Goal: Information Seeking & Learning: Learn about a topic

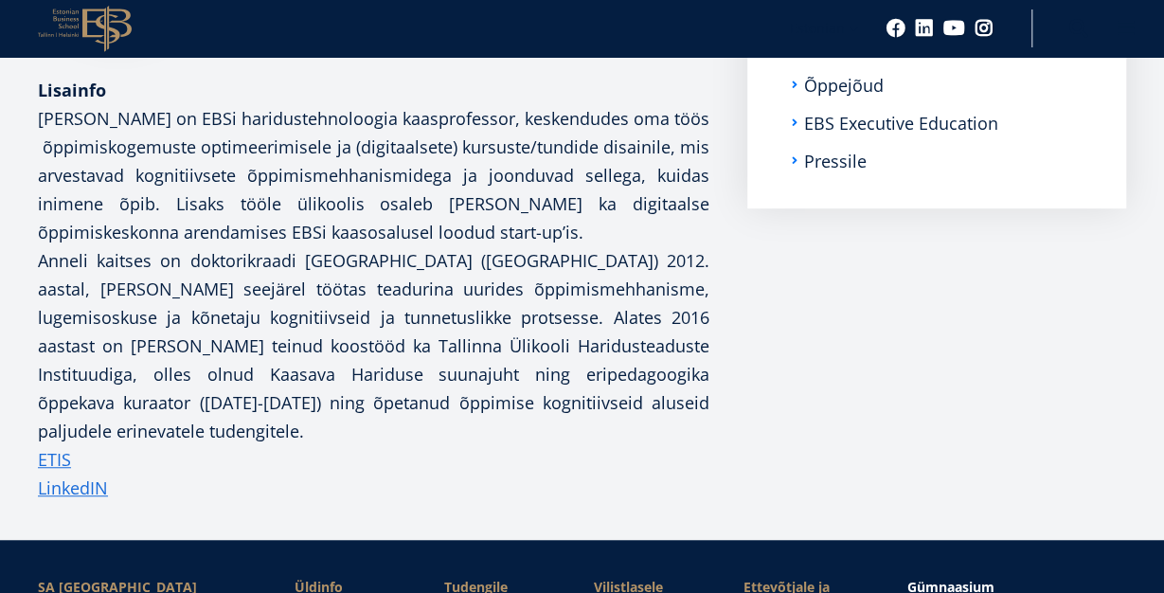
scroll to position [512, 0]
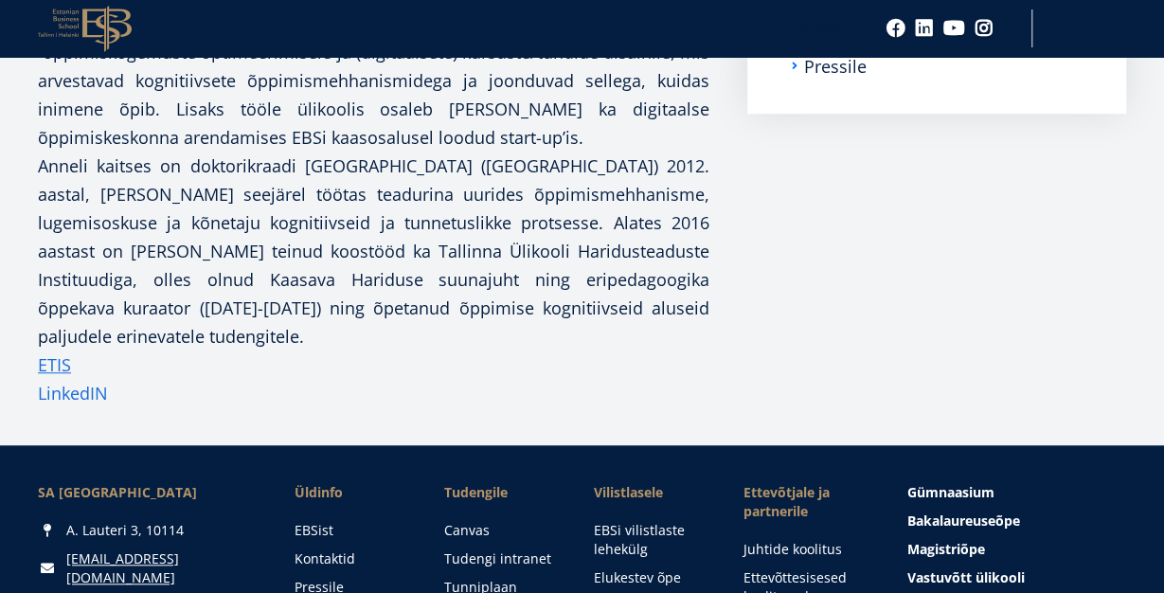
click at [66, 379] on link "LinkedIN" at bounding box center [73, 393] width 70 height 28
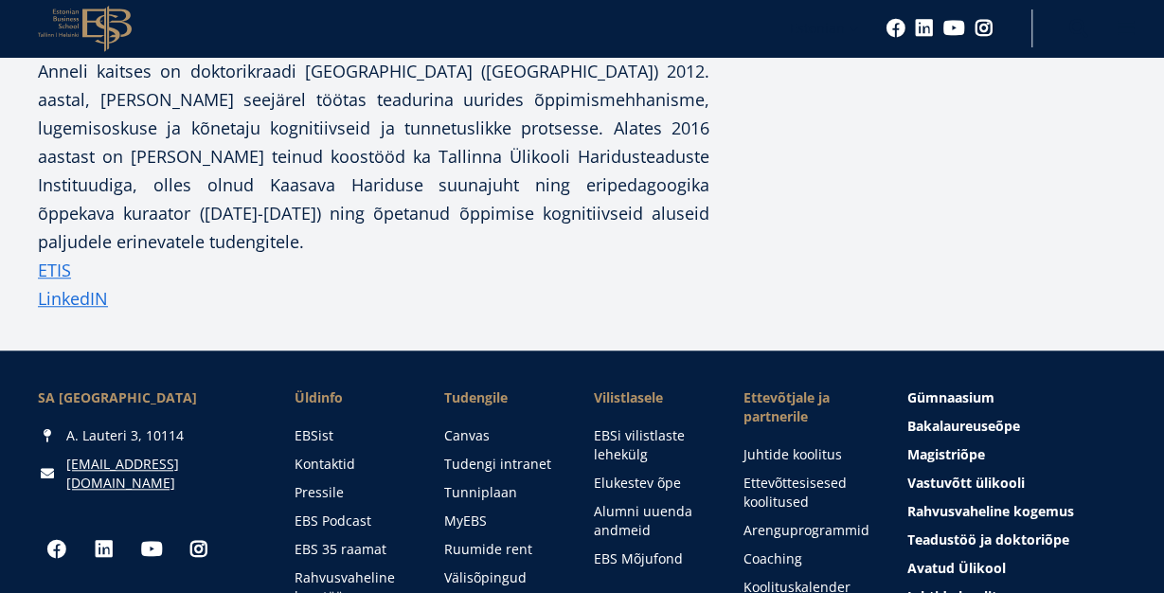
scroll to position [322, 0]
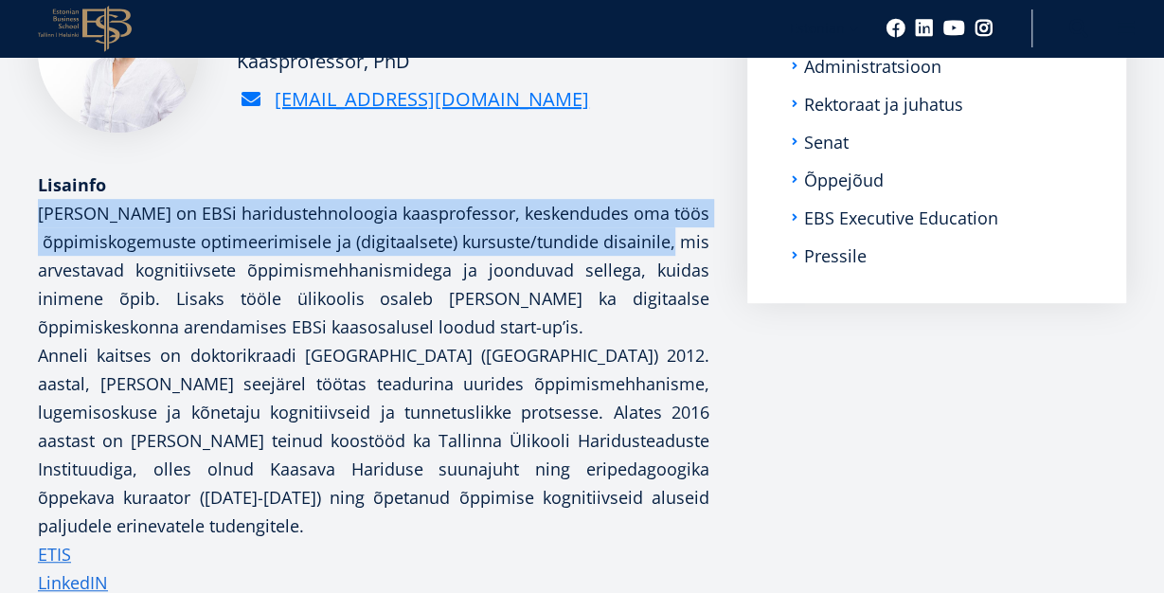
drag, startPoint x: 39, startPoint y: 215, endPoint x: 671, endPoint y: 252, distance: 633.0
click at [671, 252] on p "Anneli Veispak on EBSi haridustehnoloogia kaasprofessor, keskendudes oma töös õ…" at bounding box center [374, 270] width 672 height 142
copy p "Anneli Veispak on EBSi haridustehnoloogia kaasprofessor, keskendudes oma töös õ…"
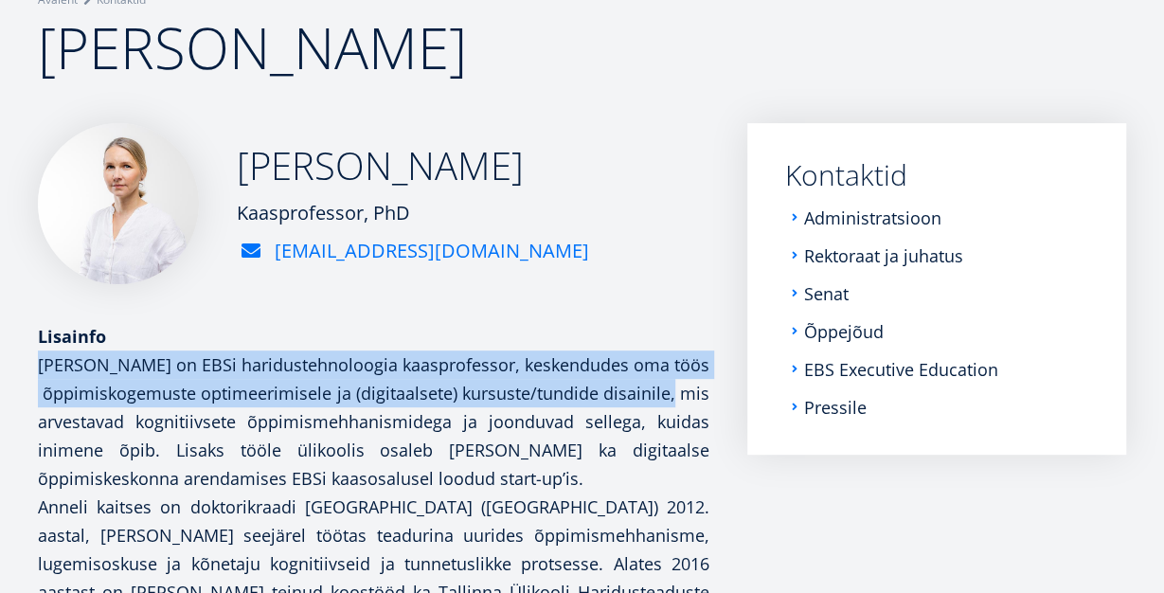
scroll to position [0, 0]
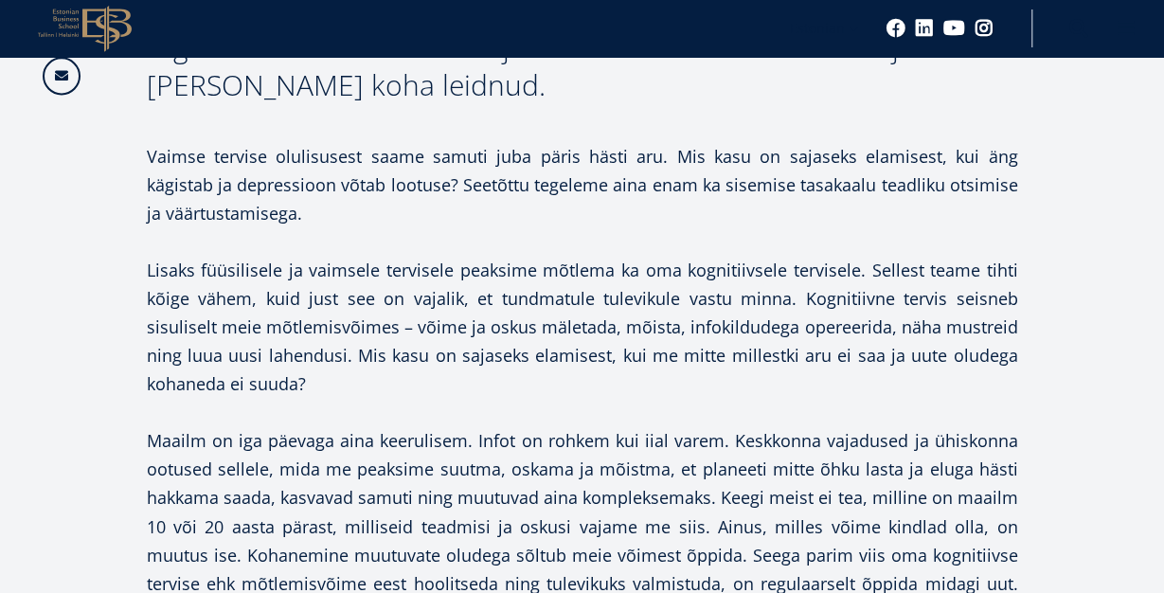
scroll to position [1326, 0]
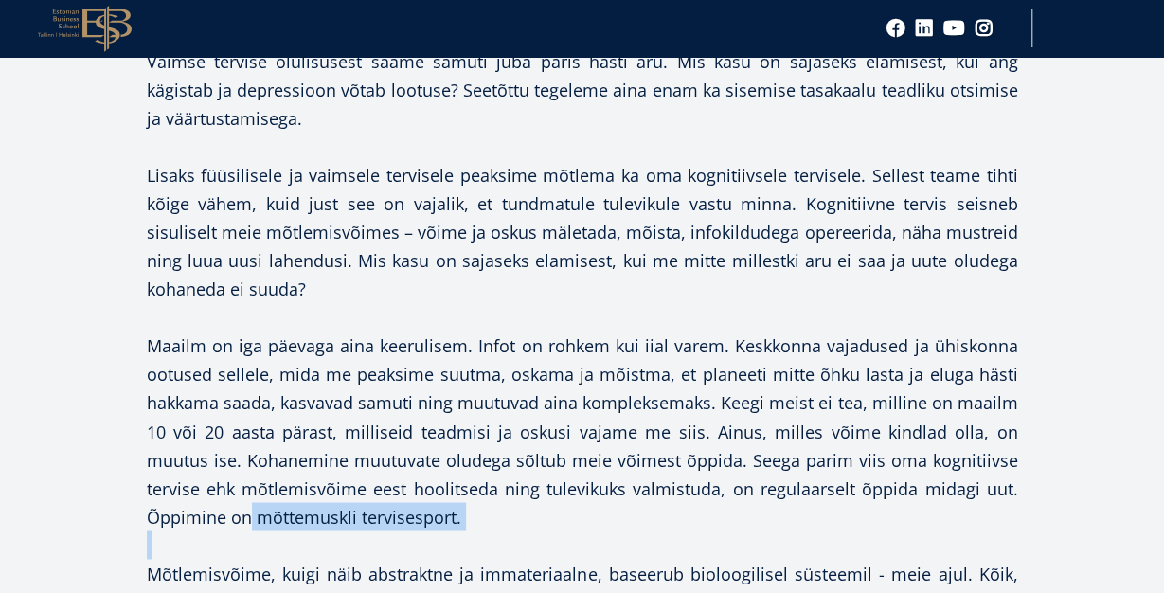
drag, startPoint x: 166, startPoint y: 530, endPoint x: 187, endPoint y: 522, distance: 22.2
drag, startPoint x: 640, startPoint y: 227, endPoint x: 639, endPoint y: 241, distance: 13.3
click at [636, 237] on span "Lisaks füüsilisele ja vaimsele tervisele peaksime mõtlema ka oma kognitiivsele …" at bounding box center [583, 232] width 872 height 136
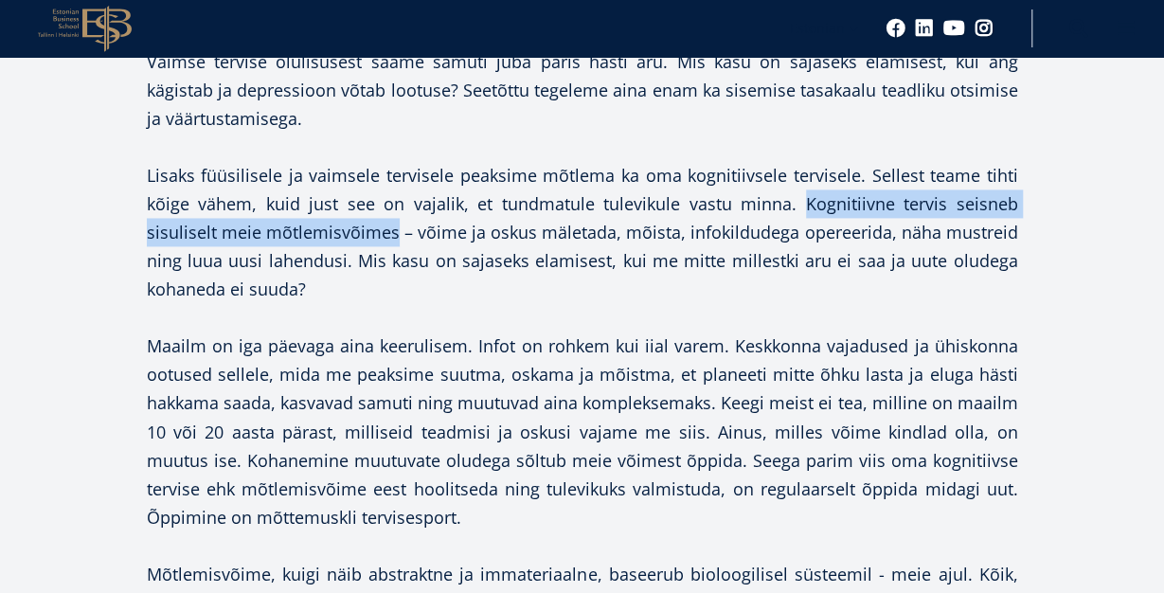
drag, startPoint x: 806, startPoint y: 201, endPoint x: 396, endPoint y: 234, distance: 411.6
click at [396, 234] on span "Lisaks füüsilisele ja vaimsele tervisele peaksime mõtlema ka oma kognitiivsele …" at bounding box center [583, 232] width 872 height 136
copy span "Kognitiivne tervis seisneb sisuliselt meie mõtlemisvõimes"
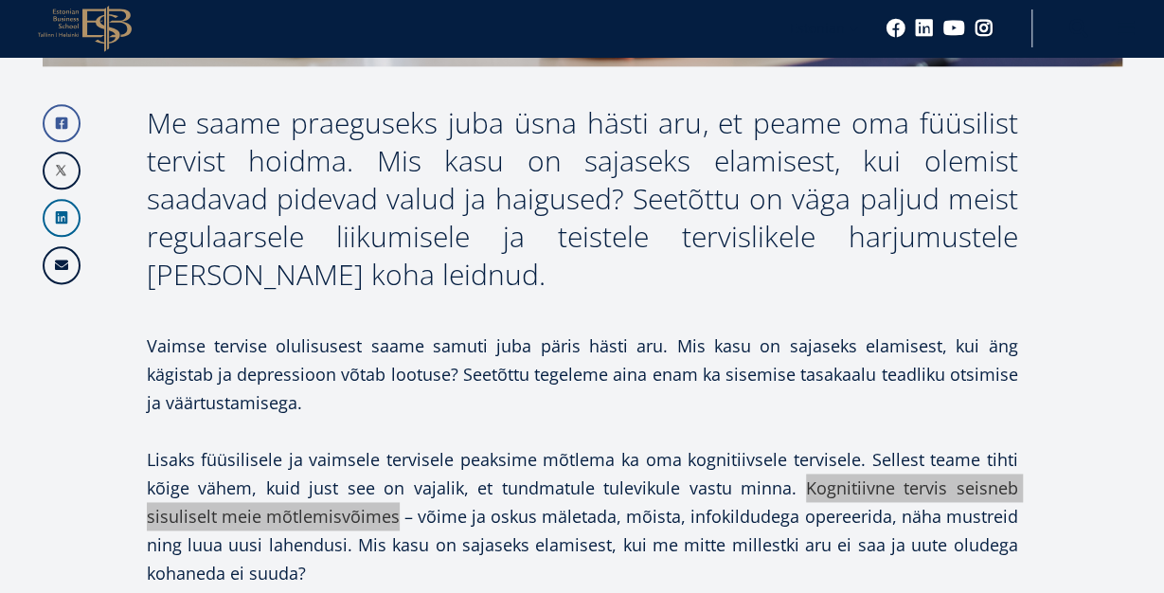
scroll to position [947, 0]
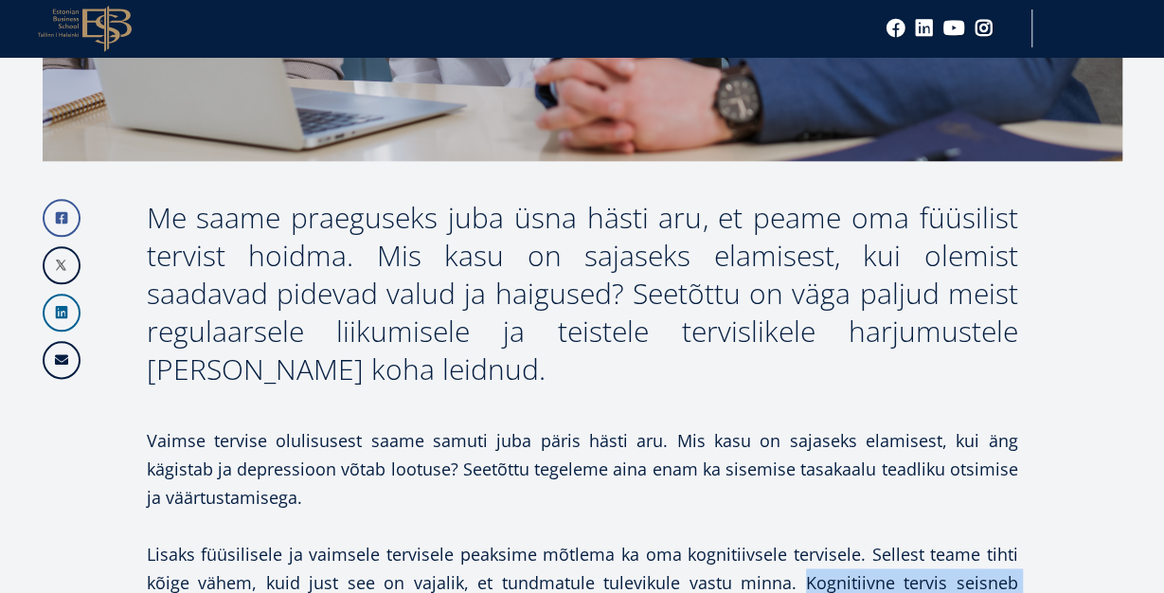
drag, startPoint x: 146, startPoint y: 221, endPoint x: 335, endPoint y: 369, distance: 240.9
click at [335, 369] on div "Me saame praeguseks juba üsna hästi aru, et peame oma füüsilist tervist hoidma.…" at bounding box center [583, 293] width 872 height 189
click at [348, 367] on div "Me saame praeguseks juba üsna hästi aru, et peame oma füüsilist tervist hoidma.…" at bounding box center [583, 293] width 872 height 189
click at [485, 357] on div "Me saame praeguseks juba üsna hästi aru, et peame oma füüsilist tervist hoidma.…" at bounding box center [583, 293] width 872 height 189
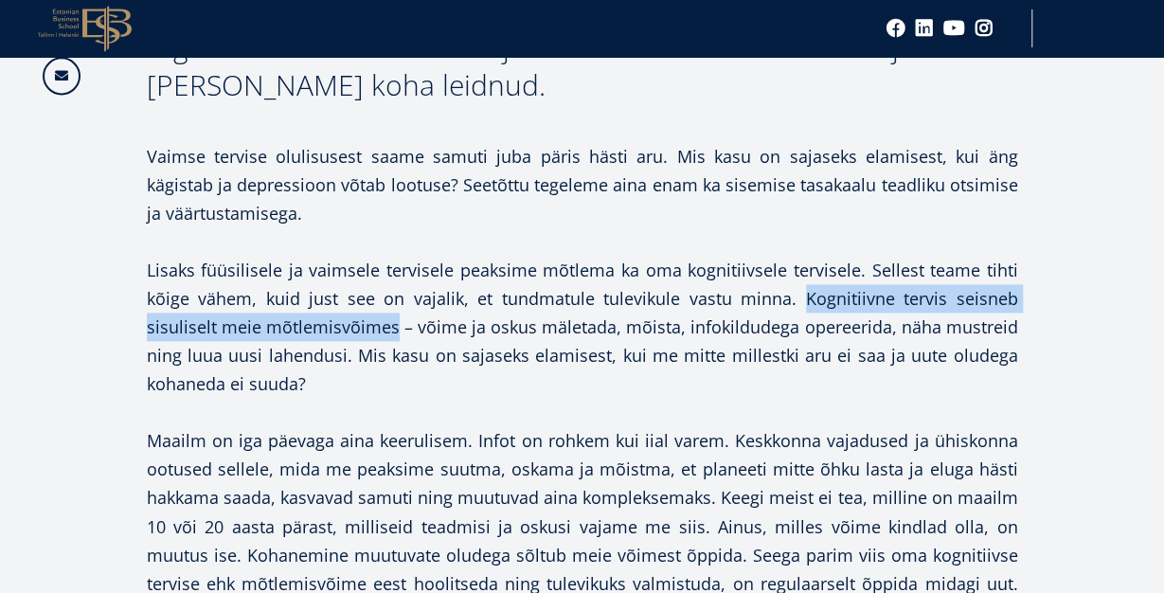
scroll to position [1137, 0]
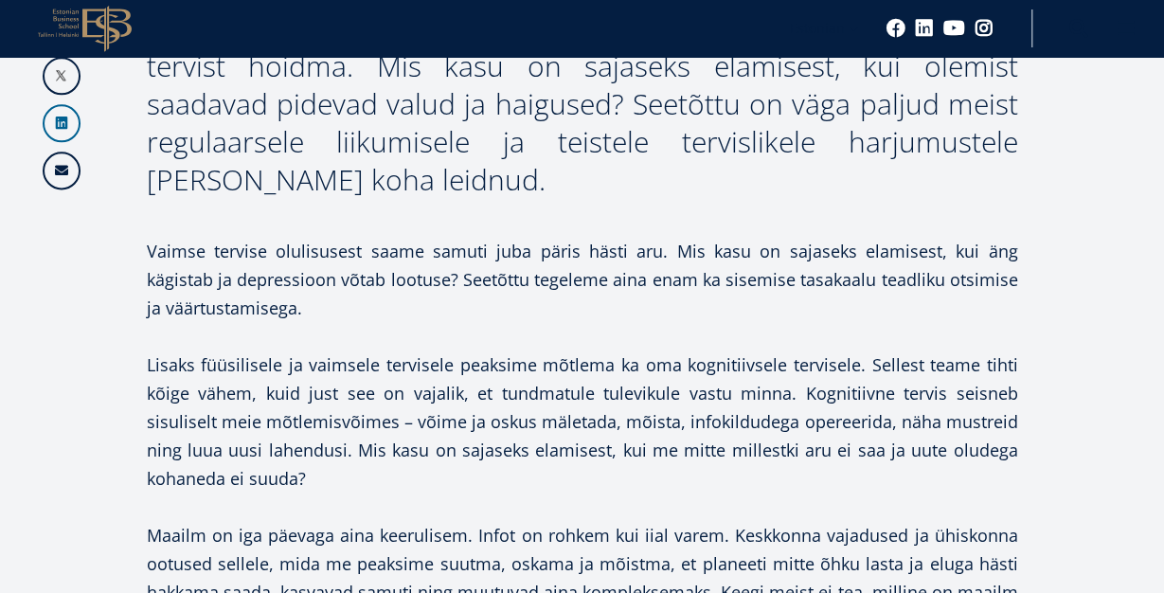
drag, startPoint x: 137, startPoint y: 243, endPoint x: 146, endPoint y: 253, distance: 13.5
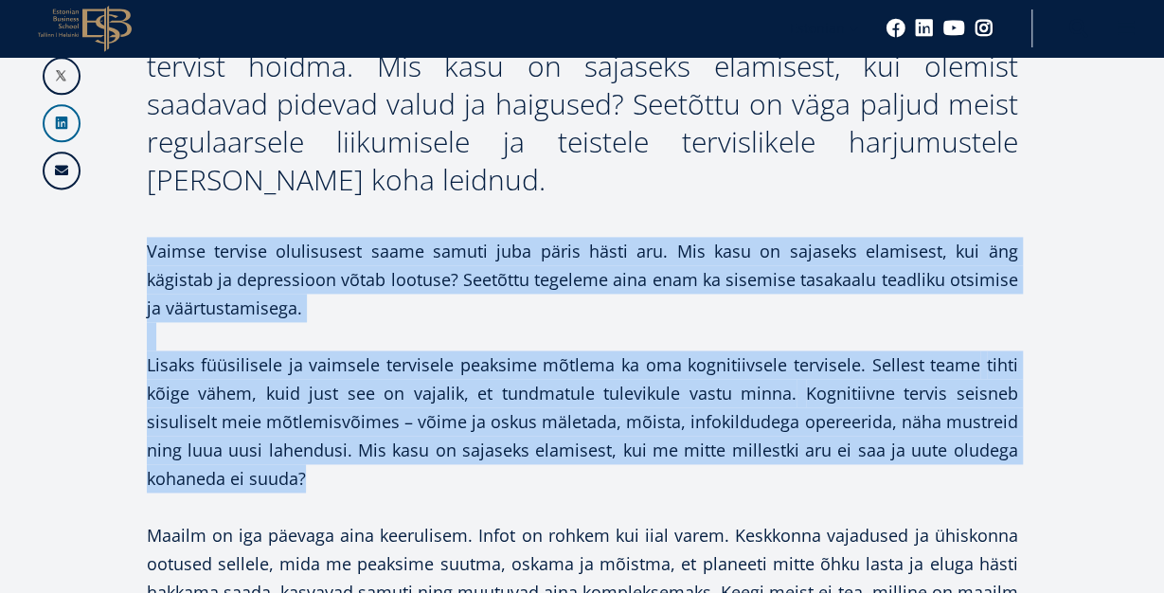
drag, startPoint x: 148, startPoint y: 253, endPoint x: 317, endPoint y: 475, distance: 279.1
copy div "Vaimse tervise olulisusest saame samuti juba päris hästi aru. Mis kasu on sajas…"
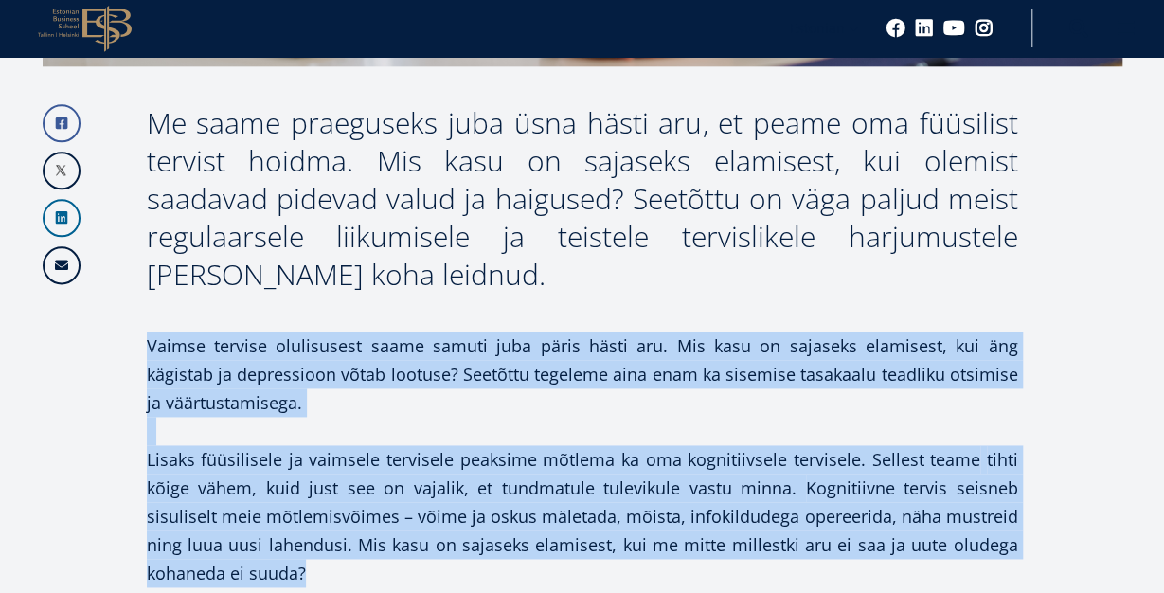
drag, startPoint x: 147, startPoint y: 118, endPoint x: 376, endPoint y: 290, distance: 286.3
click at [376, 290] on div "Me saame praeguseks juba üsna hästi aru, et peame oma füüsilist tervist hoidma.…" at bounding box center [583, 198] width 872 height 189
copy div "Me saame praeguseks juba üsna hästi aru, et peame oma füüsilist tervist hoidma.…"
